Goal: Information Seeking & Learning: Learn about a topic

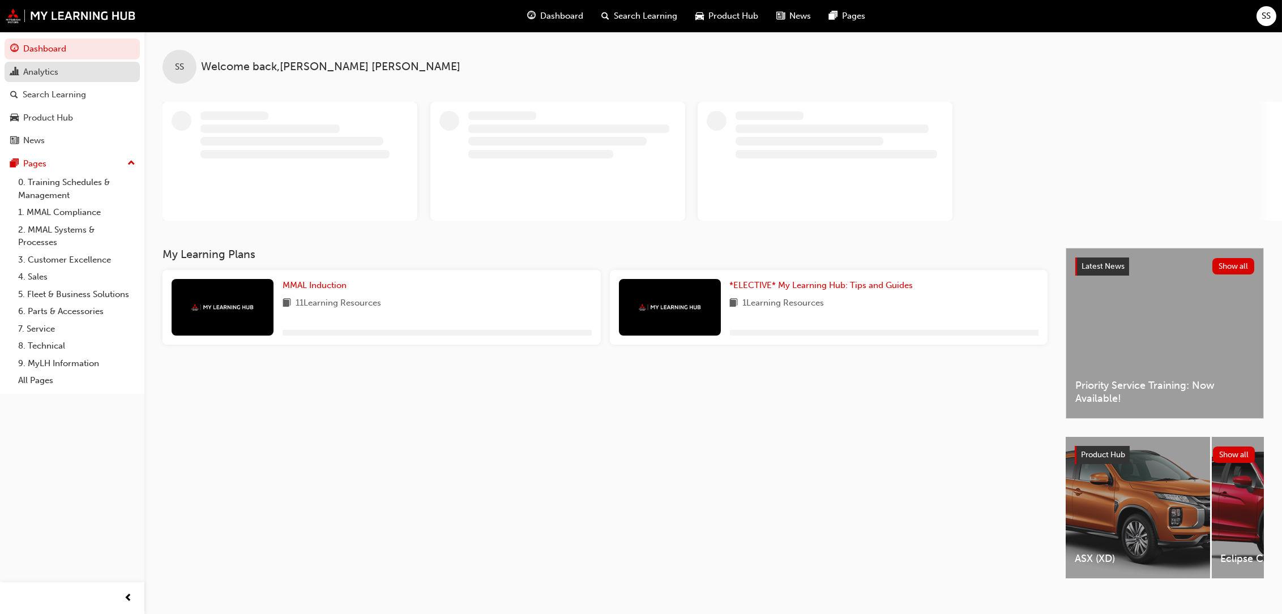
click at [40, 74] on div "Analytics" at bounding box center [40, 72] width 35 height 13
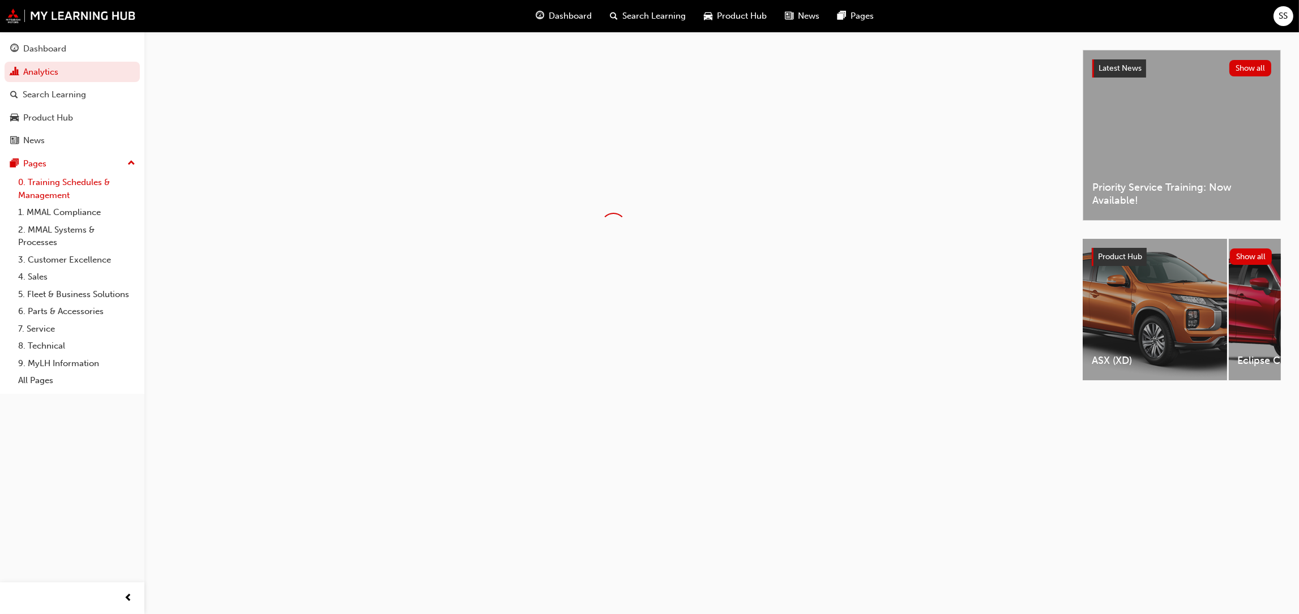
click at [68, 184] on link "0. Training Schedules & Management" at bounding box center [77, 189] width 126 height 30
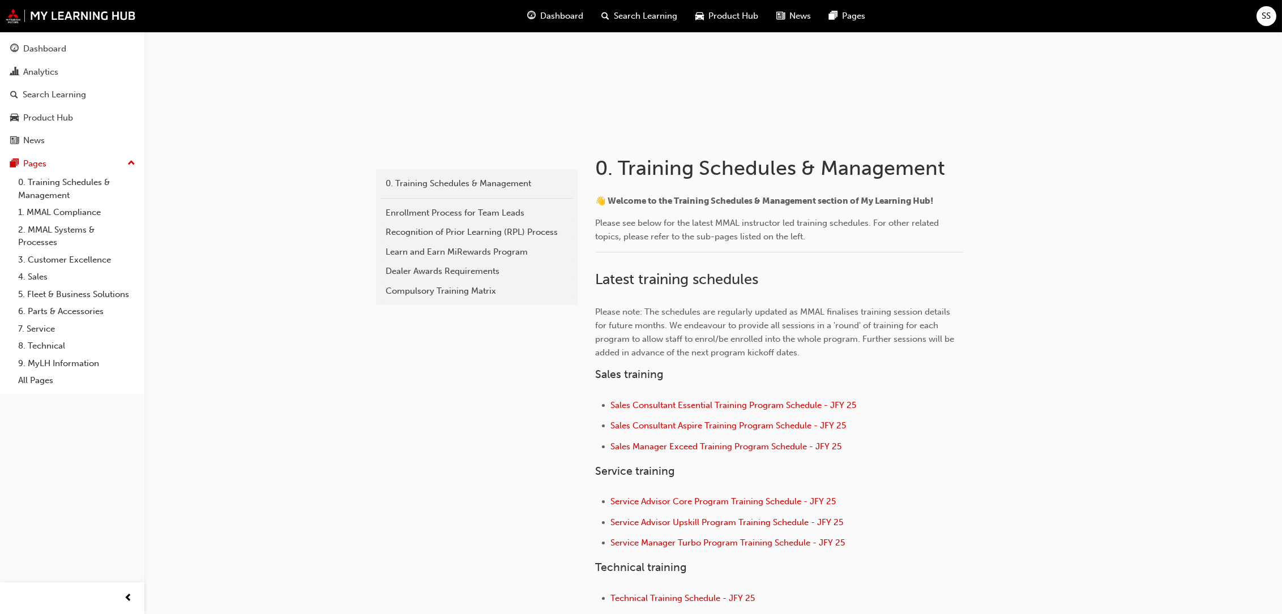
scroll to position [226, 0]
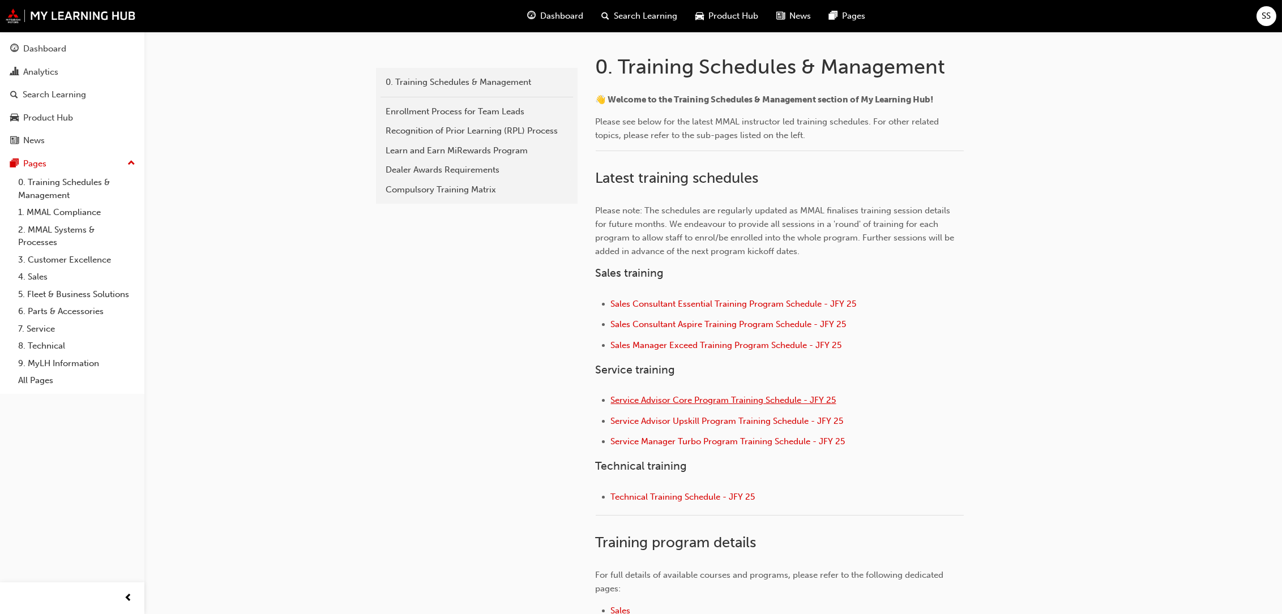
click at [712, 396] on span "Service Advisor Core Program Training Schedule - JFY 25" at bounding box center [723, 400] width 225 height 10
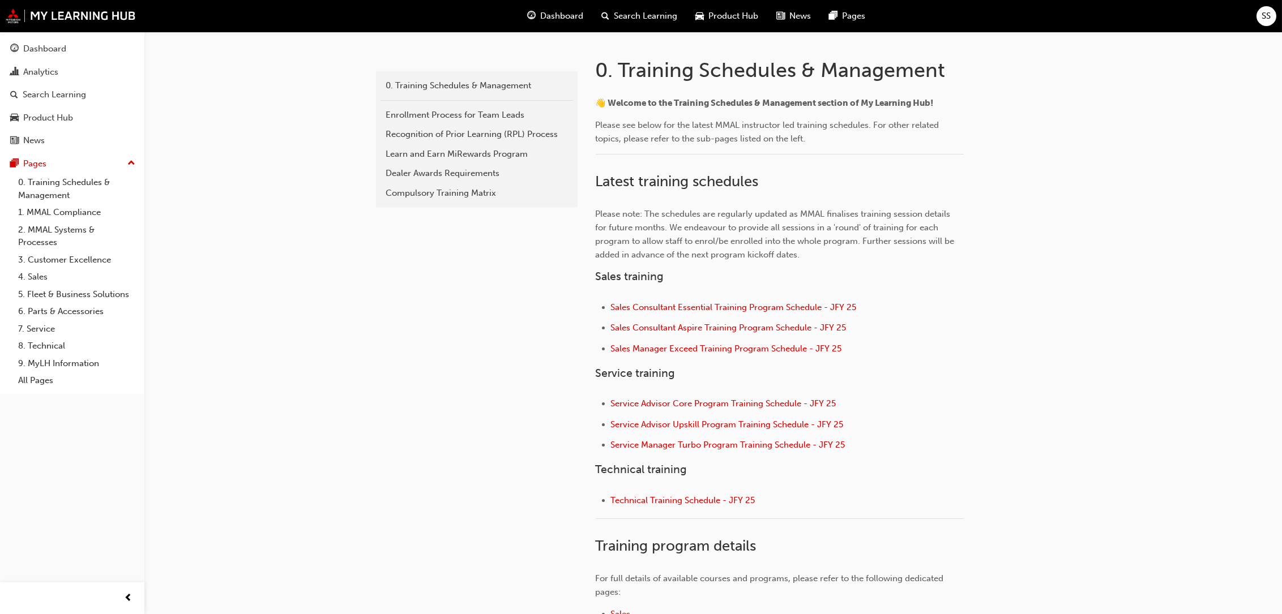
scroll to position [226, 0]
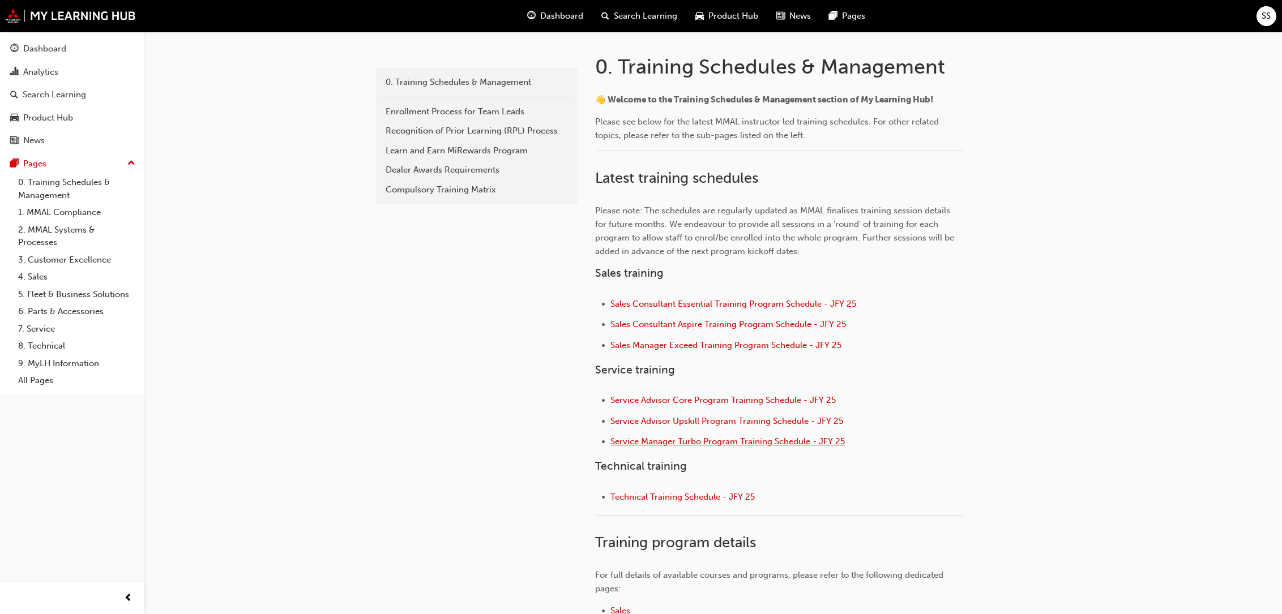
click at [726, 445] on span "Service Manager Turbo Program Training Schedule - JFY 25" at bounding box center [728, 441] width 234 height 10
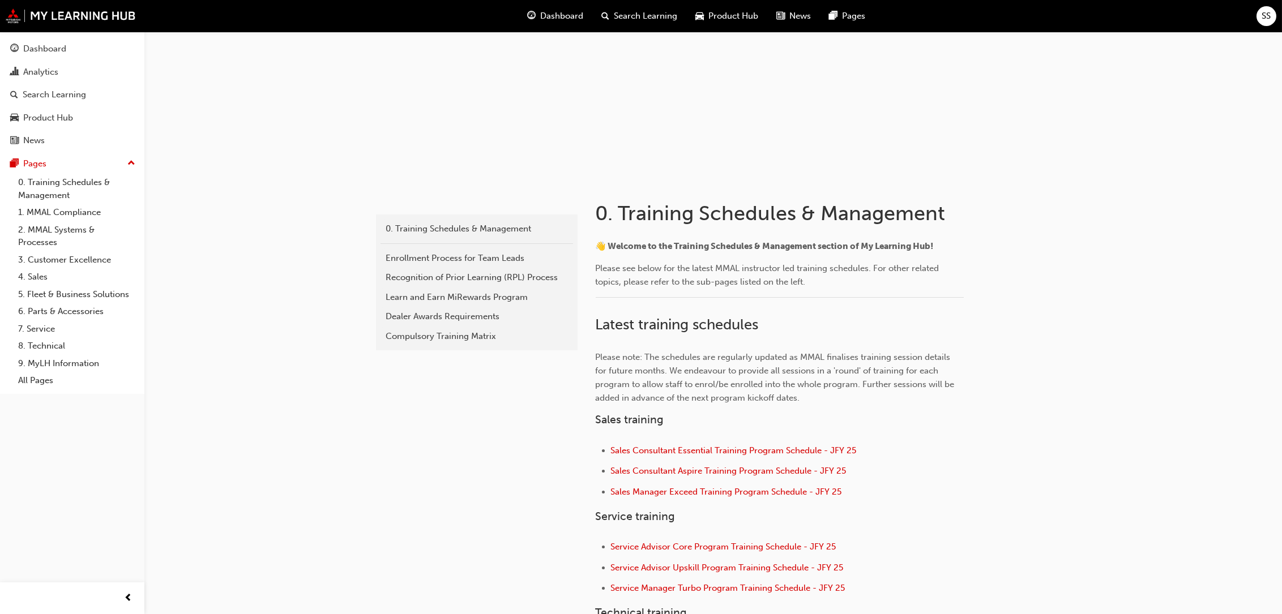
scroll to position [113, 0]
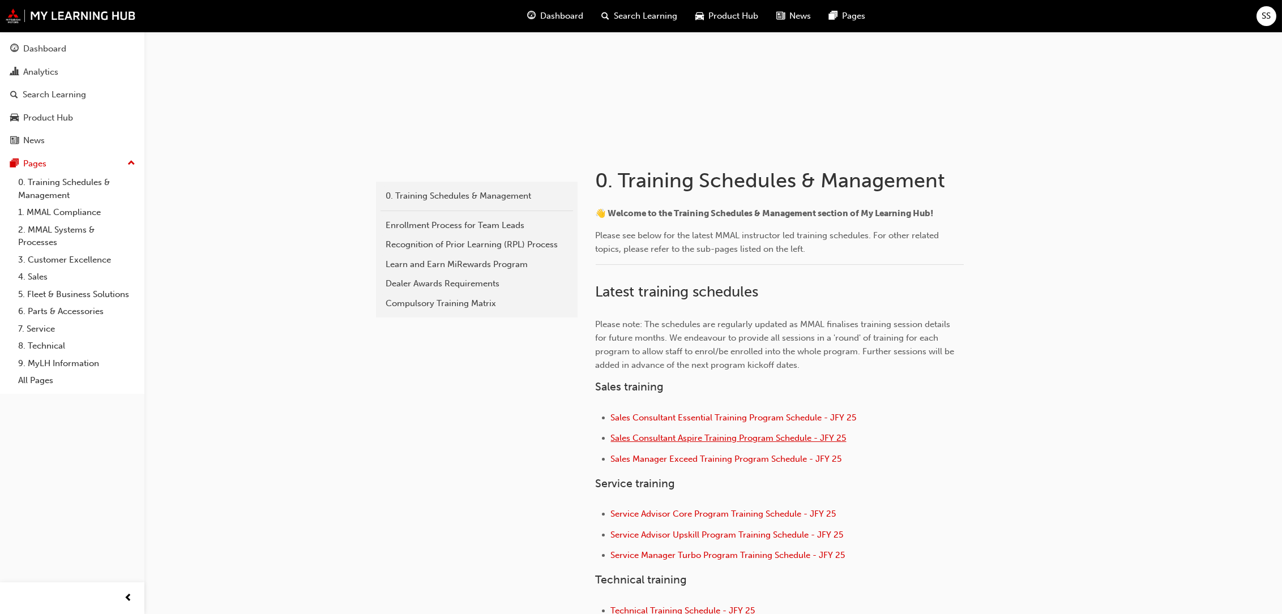
click at [714, 437] on span "Sales Consultant Aspire Training Program Schedule - JFY 25" at bounding box center [728, 438] width 235 height 10
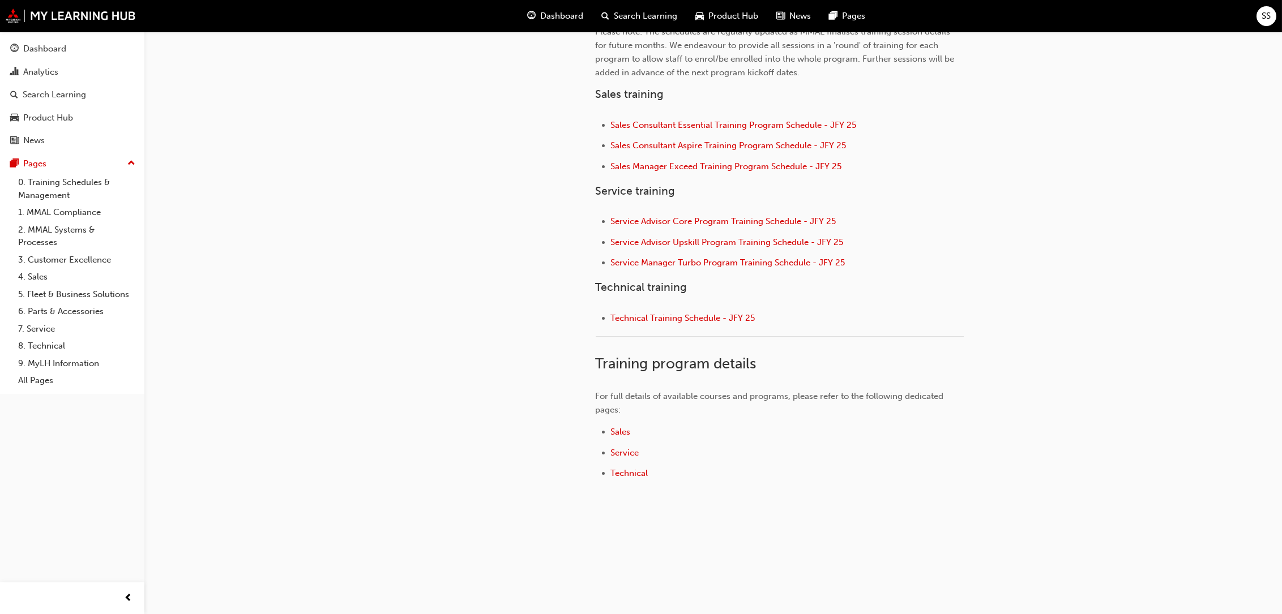
scroll to position [411, 0]
click at [739, 238] on span "Service Advisor Upskill Program Training Schedule - JFY 25" at bounding box center [727, 242] width 233 height 10
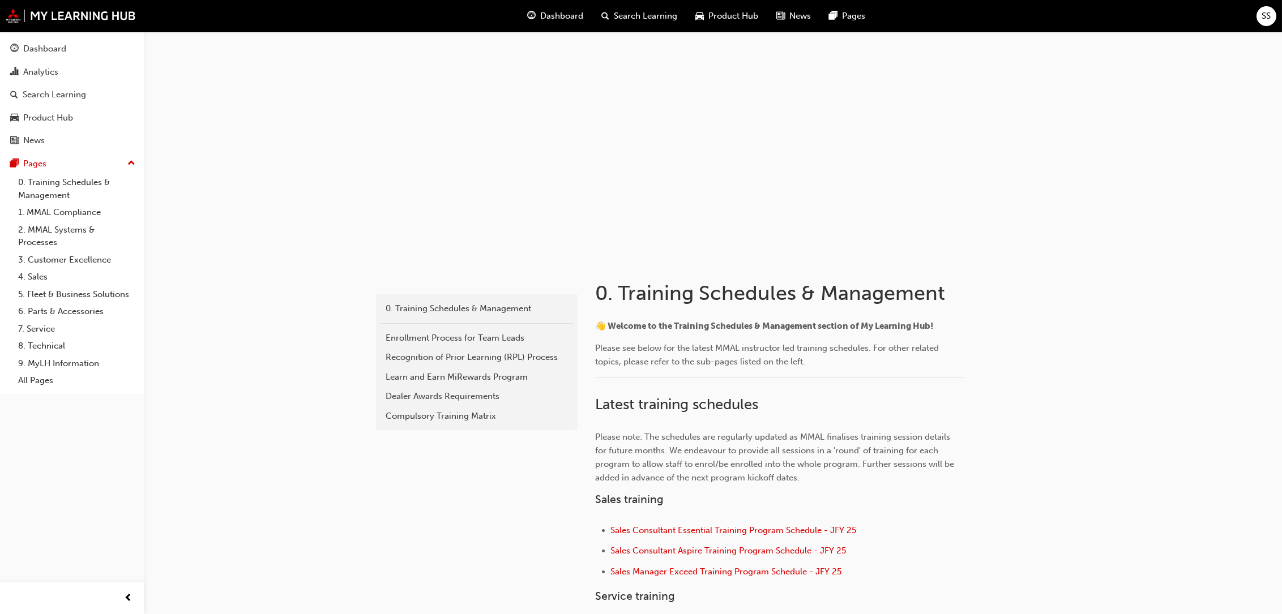
scroll to position [226, 0]
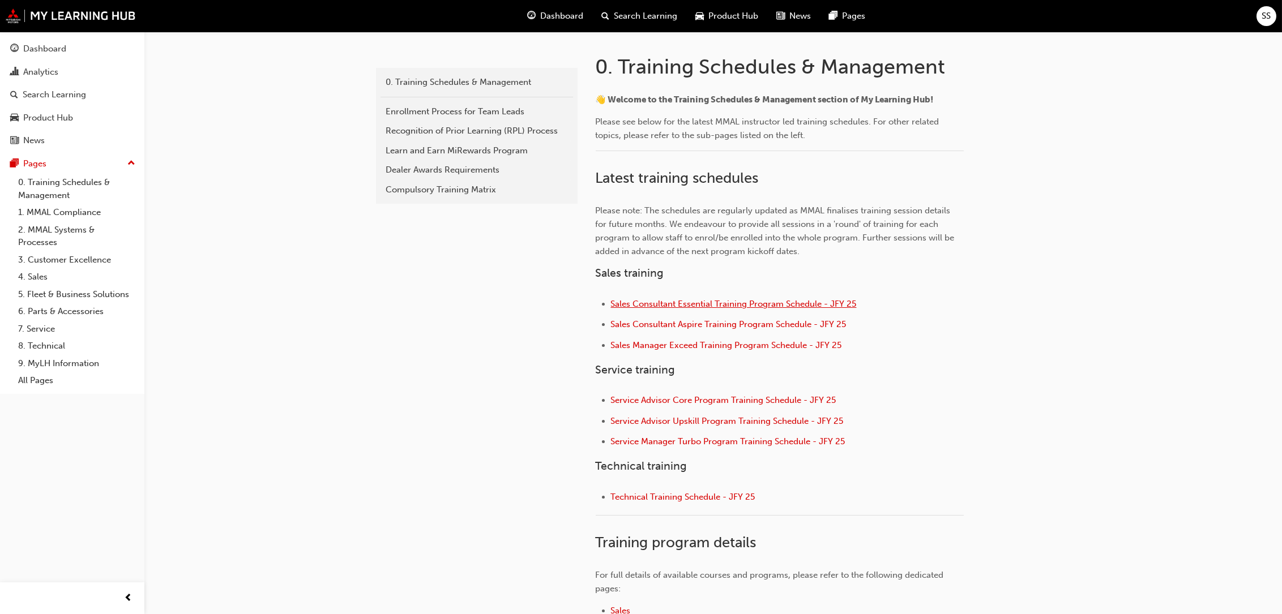
click at [704, 303] on span "Sales Consultant Essential Training Program Schedule - JFY 25" at bounding box center [734, 304] width 246 height 10
